Goal: Transaction & Acquisition: Purchase product/service

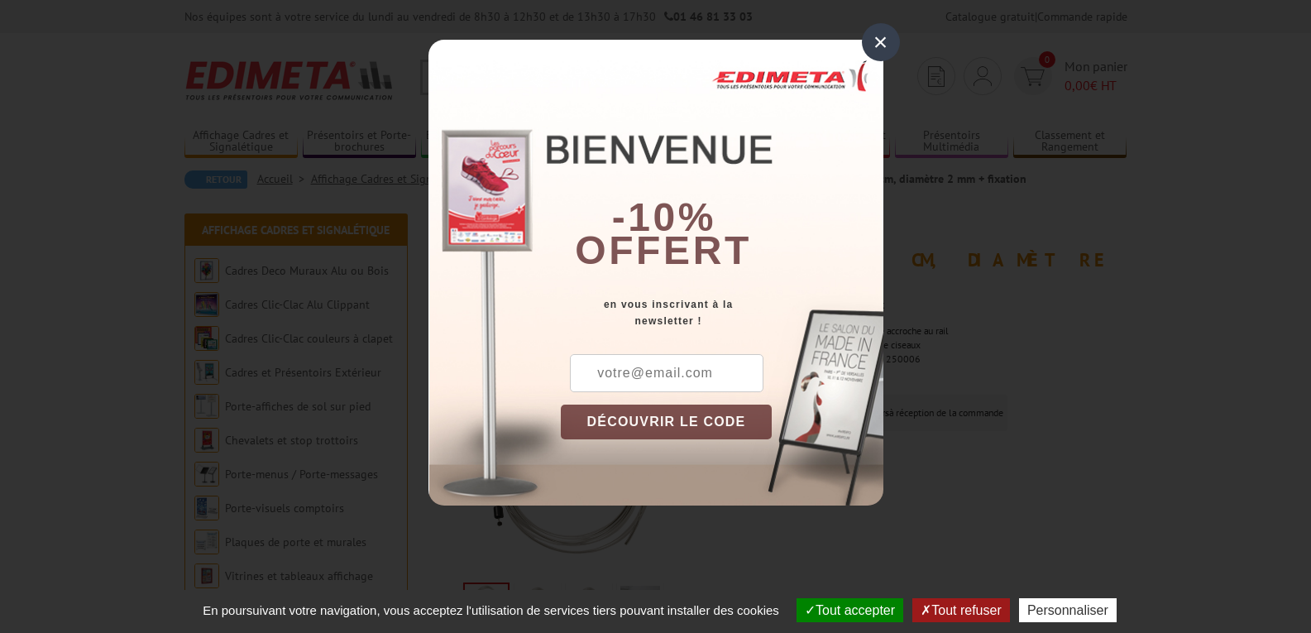
click at [880, 43] on div "×" at bounding box center [881, 42] width 38 height 38
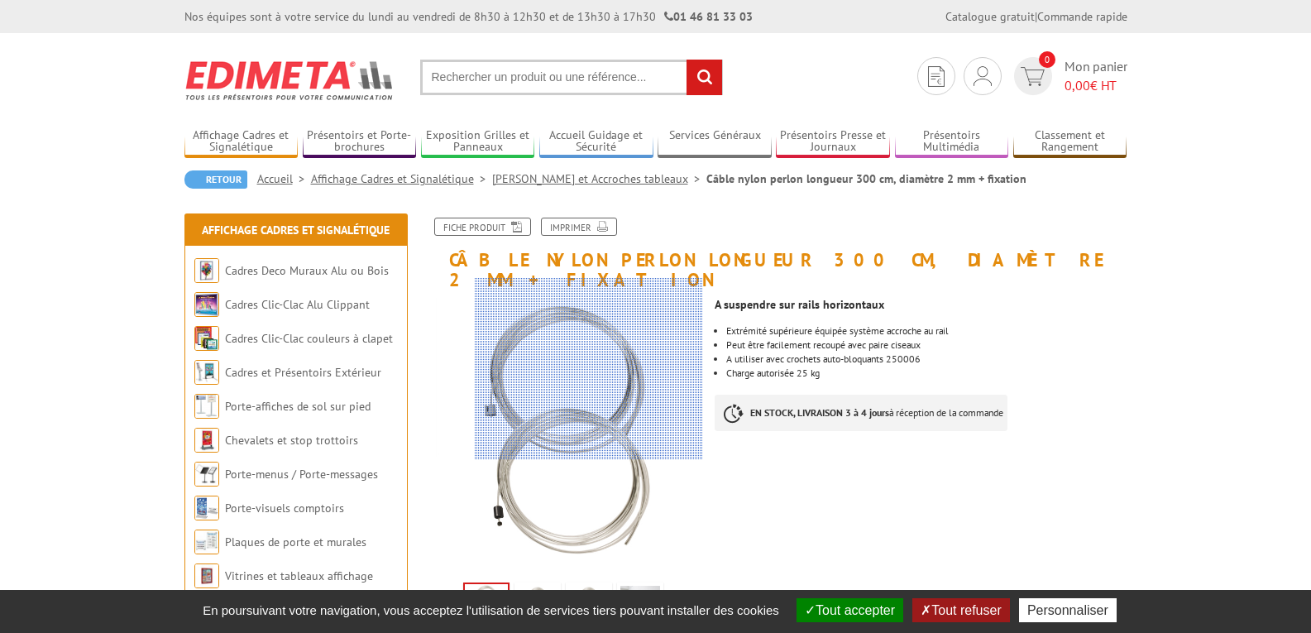
drag, startPoint x: 578, startPoint y: 351, endPoint x: 640, endPoint y: 342, distance: 62.8
click at [640, 342] on div at bounding box center [589, 369] width 228 height 182
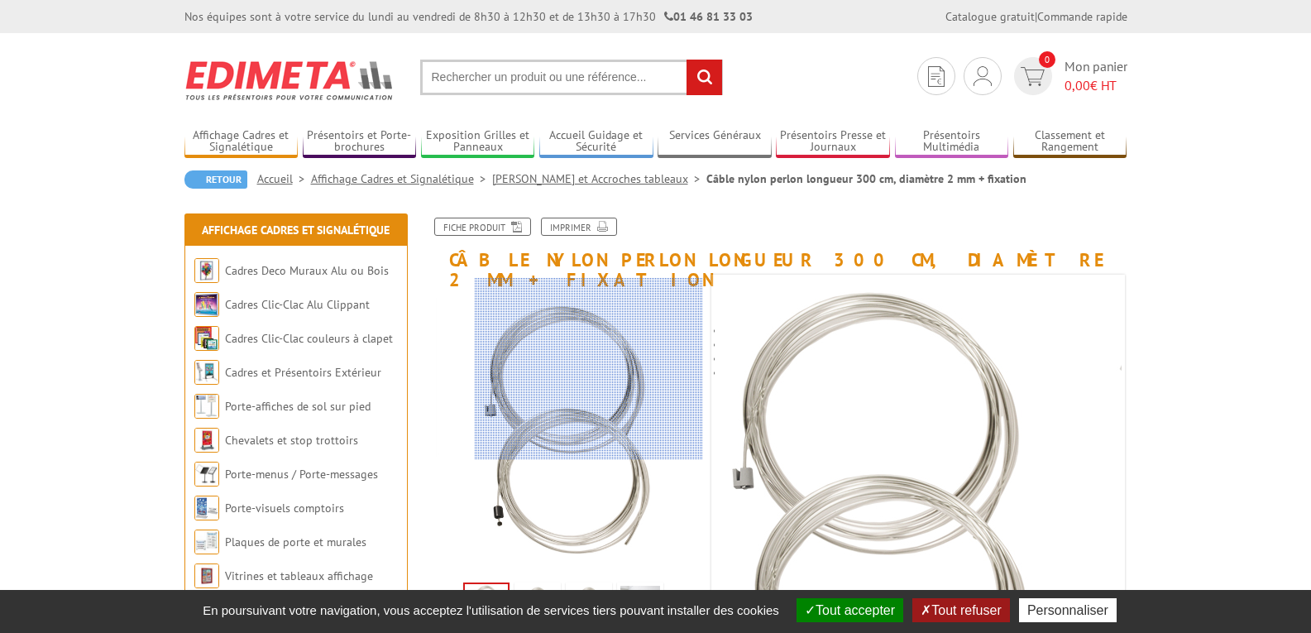
click at [589, 367] on div at bounding box center [589, 369] width 228 height 182
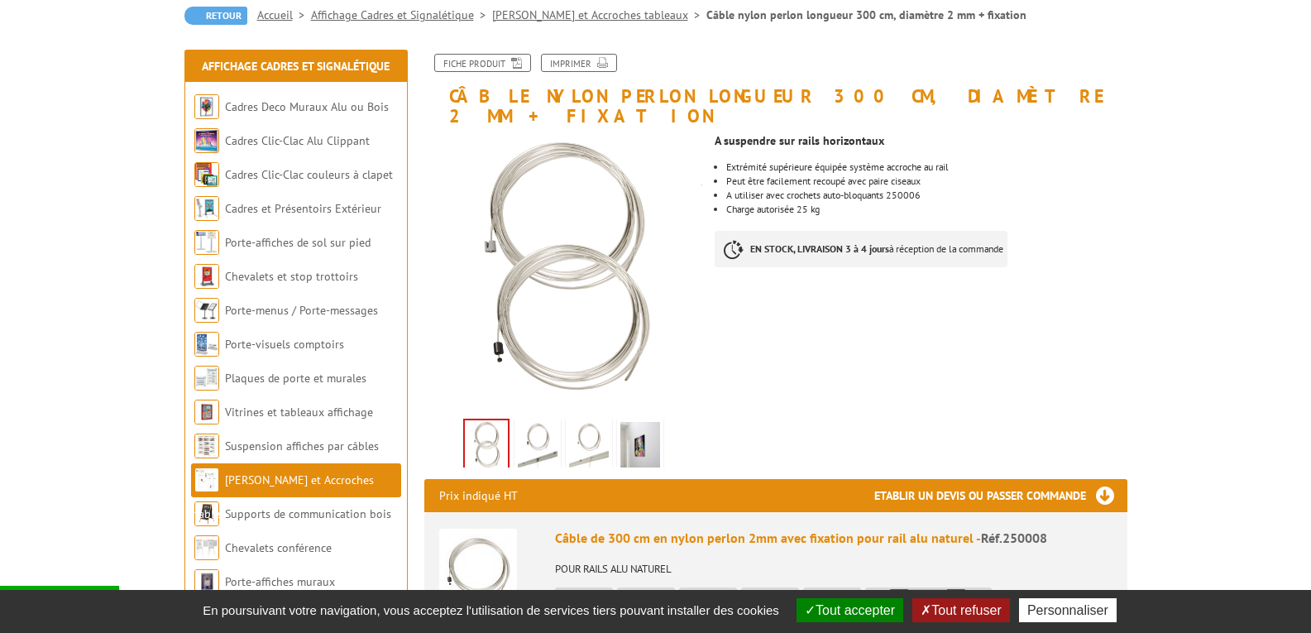
scroll to position [165, 0]
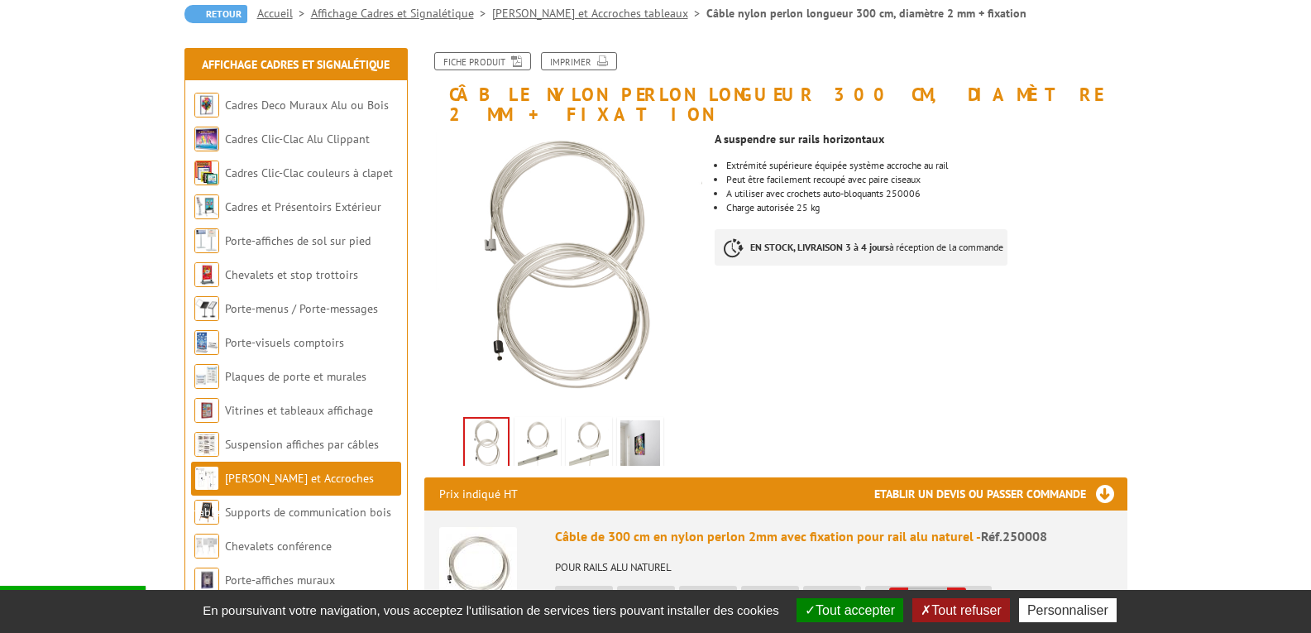
click at [529, 420] on img at bounding box center [538, 445] width 40 height 51
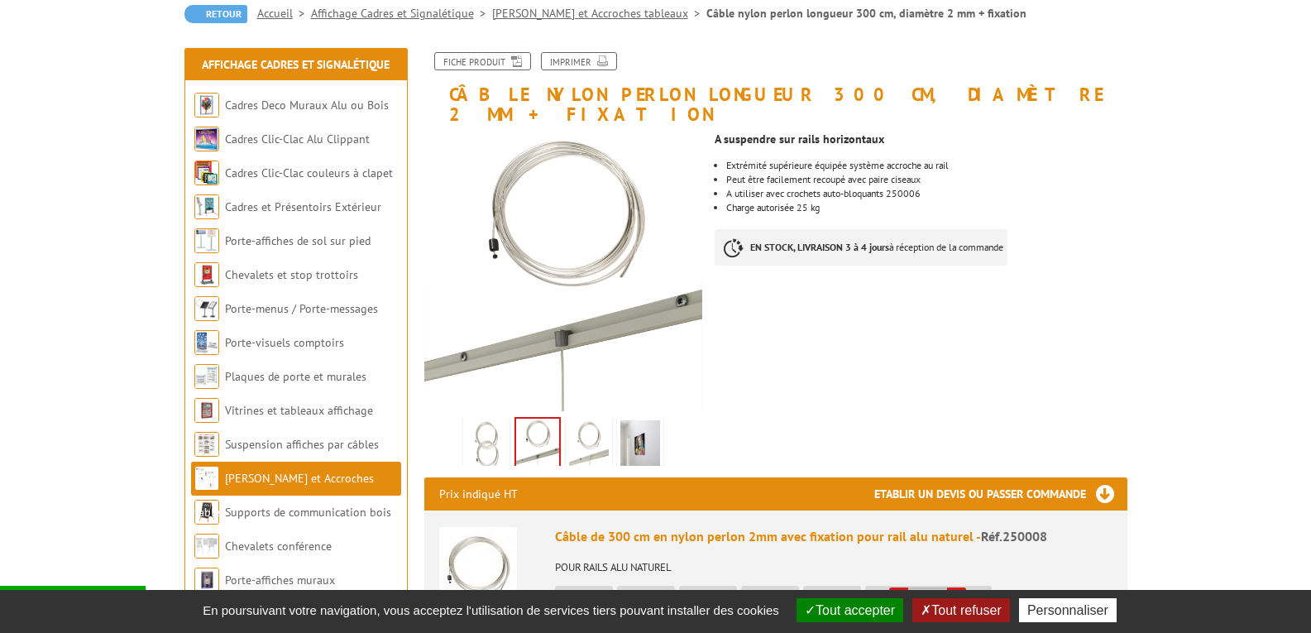
click at [592, 420] on img at bounding box center [589, 445] width 40 height 51
click at [592, 418] on img at bounding box center [588, 443] width 43 height 51
click at [641, 420] on img at bounding box center [640, 445] width 40 height 51
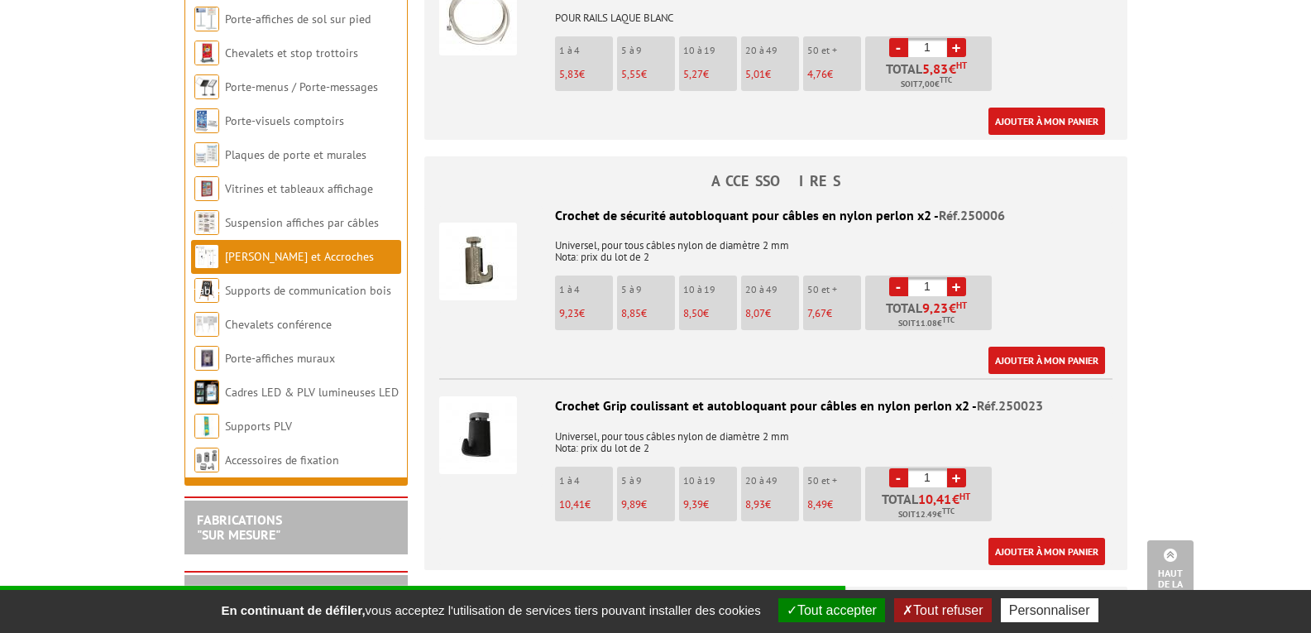
scroll to position [1026, 0]
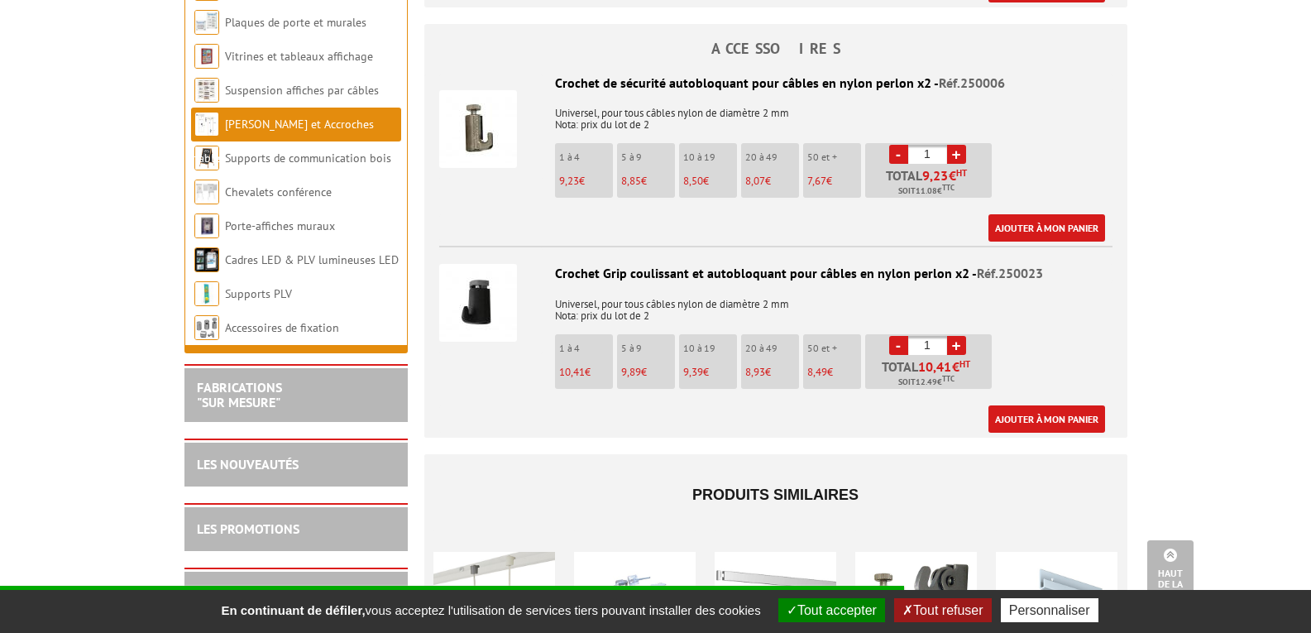
click at [839, 612] on button "Tout accepter" at bounding box center [831, 610] width 107 height 24
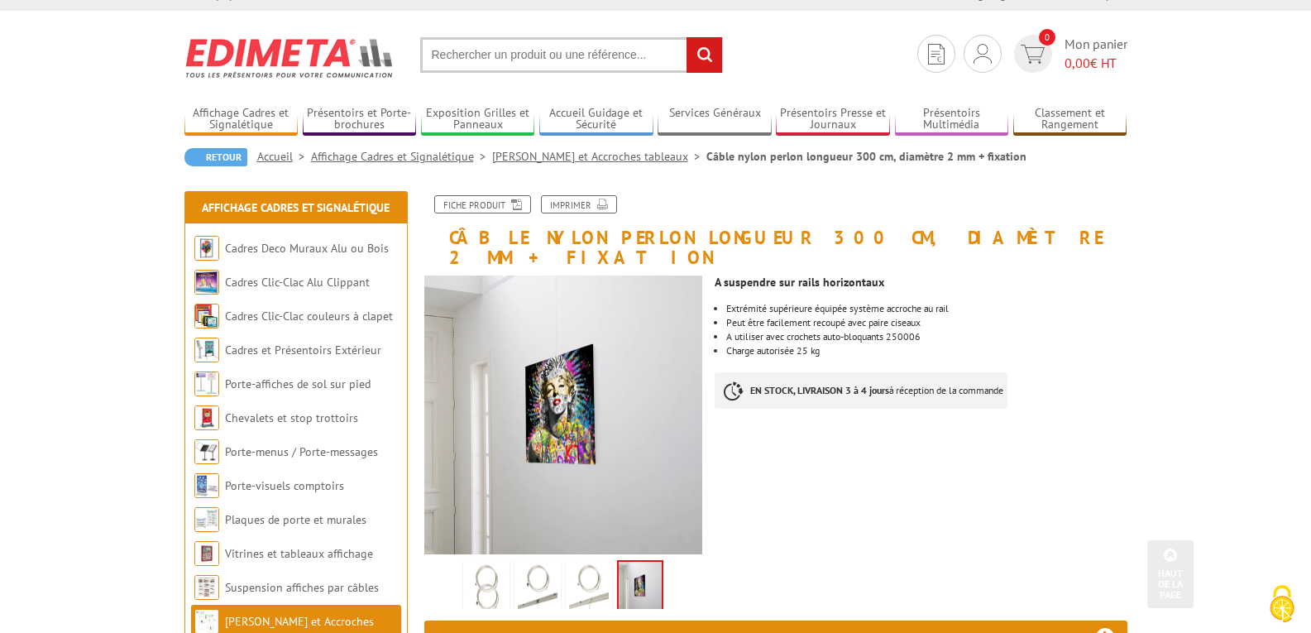
scroll to position [0, 0]
